Goal: Task Accomplishment & Management: Use online tool/utility

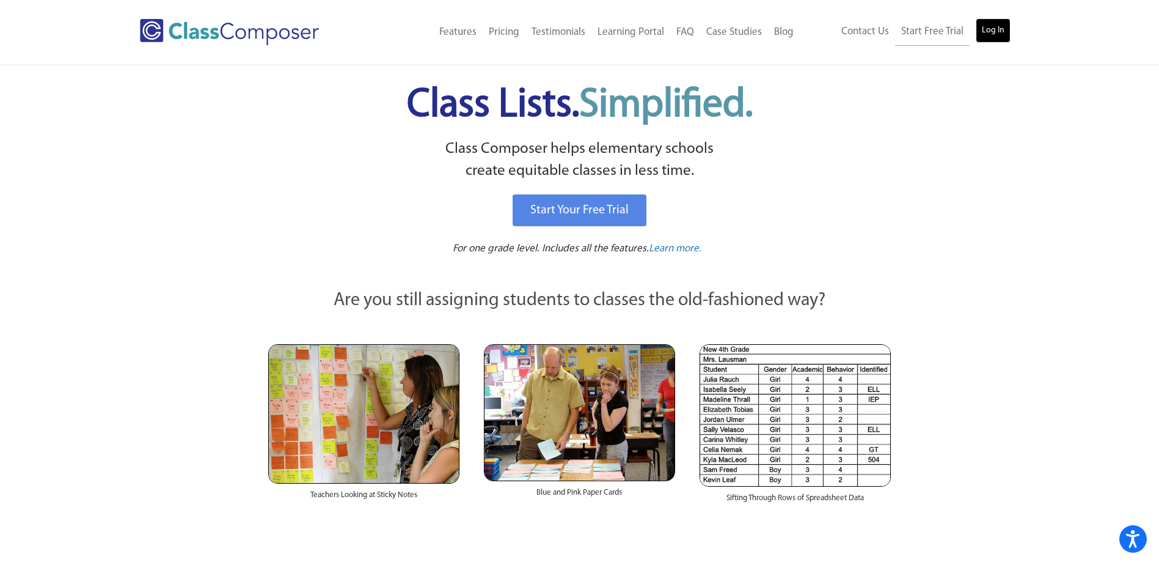
click at [990, 26] on link "Log In" at bounding box center [993, 30] width 35 height 24
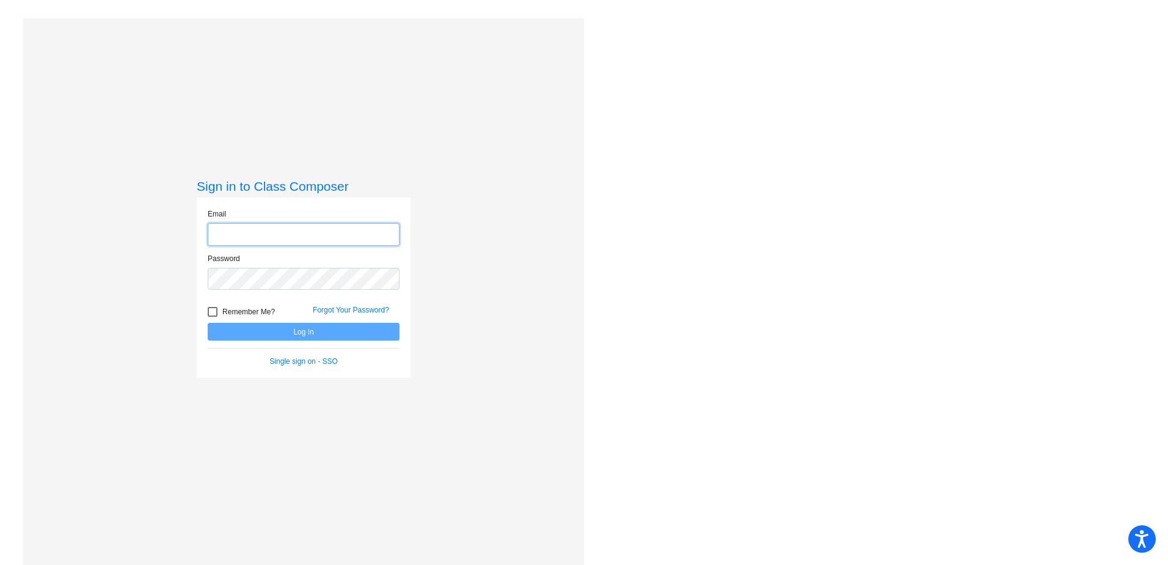
type input "sclark@cvs.k12.mi.us"
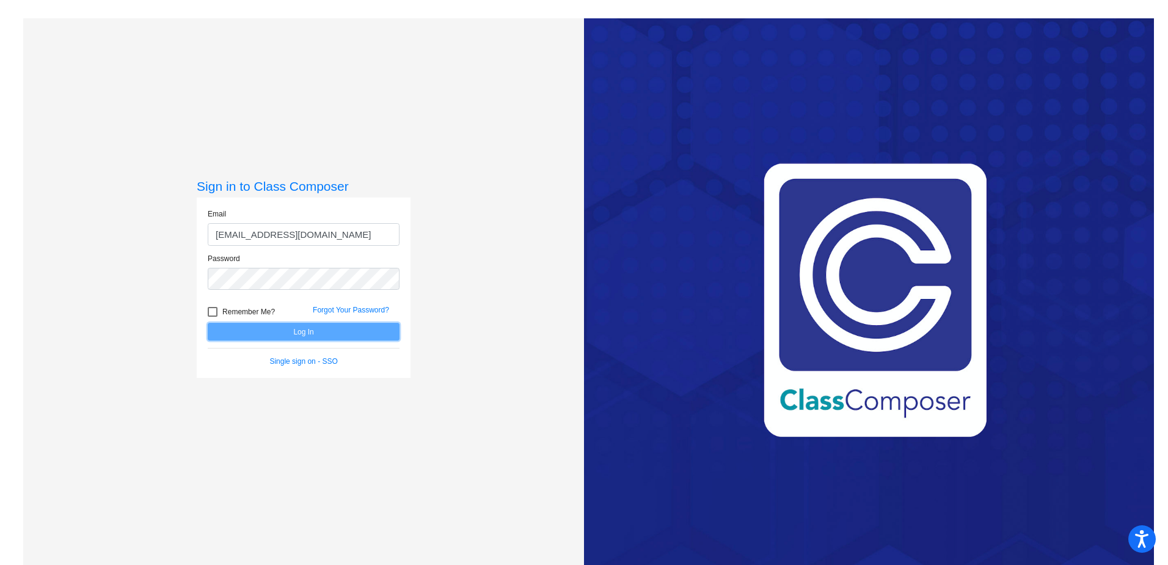
click at [290, 331] on button "Log In" at bounding box center [304, 332] width 192 height 18
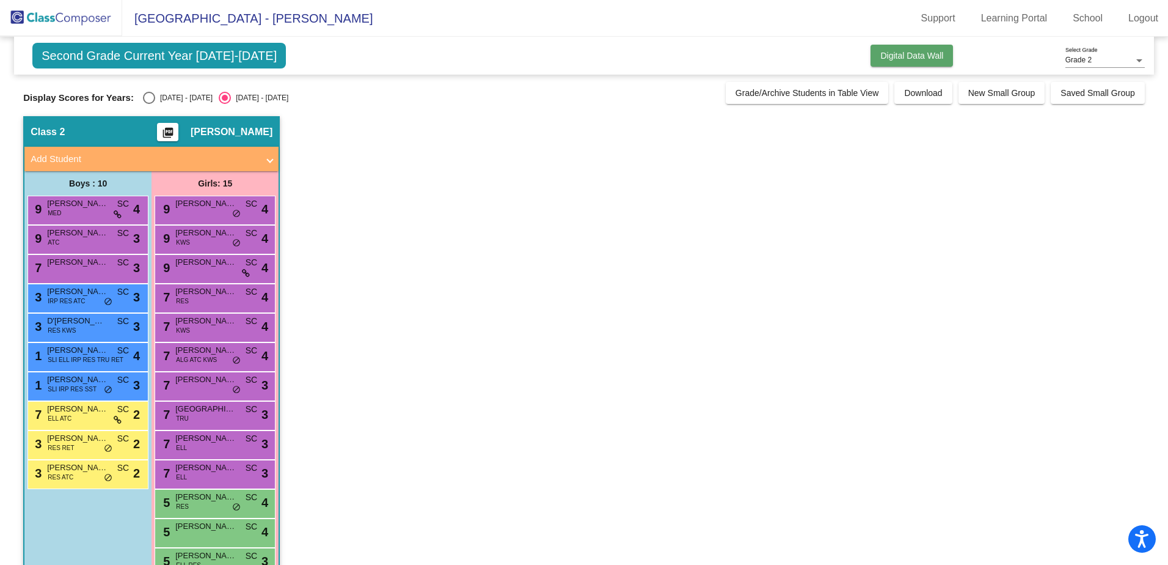
click at [926, 59] on span "Digital Data Wall" at bounding box center [911, 56] width 63 height 10
